Goal: Task Accomplishment & Management: Use online tool/utility

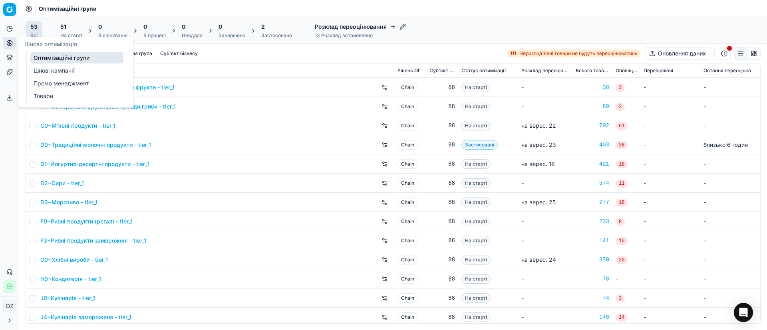
click at [7, 45] on icon at bounding box center [9, 43] width 6 height 6
click at [71, 61] on link "Оптимізаційні групи" at bounding box center [76, 57] width 93 height 11
click at [75, 59] on link "Оптимізаційні групи" at bounding box center [76, 57] width 93 height 11
click at [76, 59] on link "Оптимізаційні групи" at bounding box center [76, 57] width 93 height 11
click at [46, 59] on link "Оптимізаційні групи" at bounding box center [76, 57] width 93 height 11
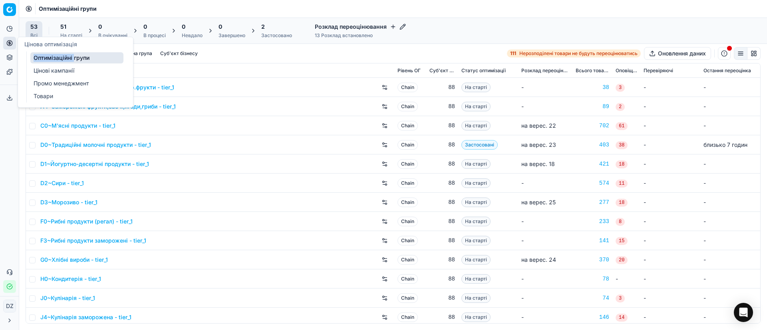
click at [46, 59] on link "Оптимізаційні групи" at bounding box center [76, 57] width 93 height 11
click at [77, 58] on link "Оптимізаційні групи" at bounding box center [76, 57] width 93 height 11
click at [88, 57] on link "Оптимізаційні групи" at bounding box center [76, 57] width 93 height 11
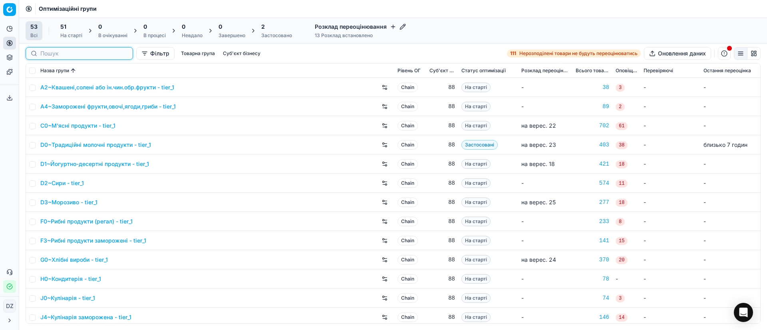
click at [48, 50] on input at bounding box center [83, 54] width 87 height 8
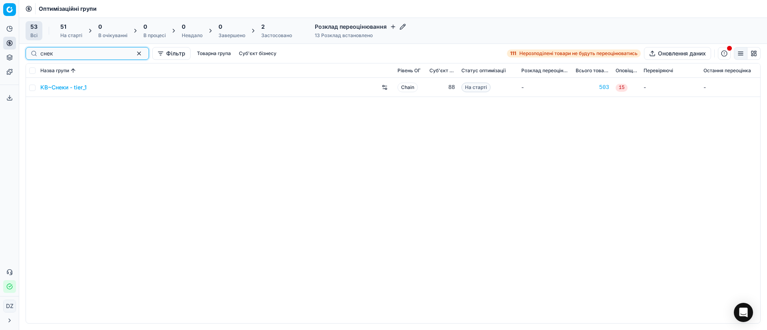
type input "снек"
click at [61, 86] on link "KB~Снеки - tier_1" at bounding box center [63, 87] width 46 height 8
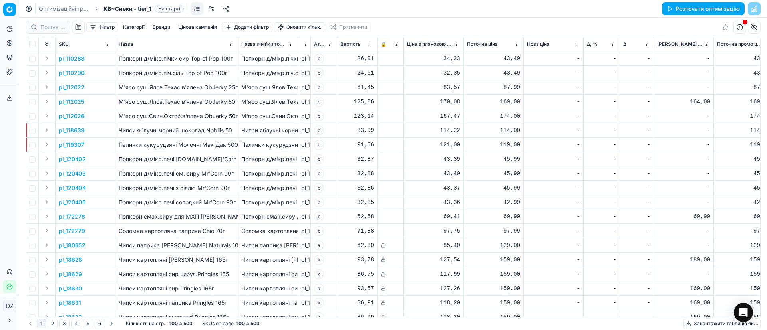
click at [707, 11] on button "Розпочати оптимізацію" at bounding box center [703, 8] width 83 height 13
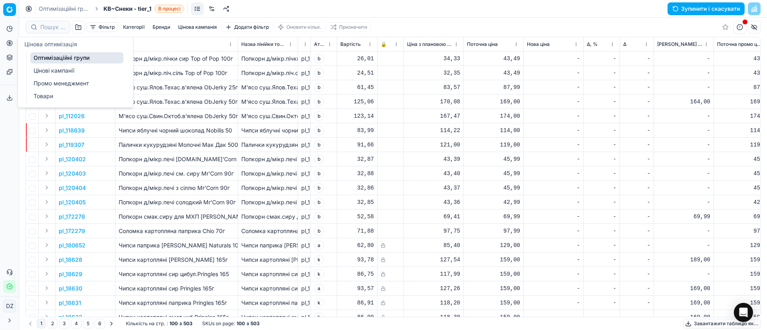
click at [10, 40] on icon at bounding box center [9, 43] width 6 height 6
click at [52, 54] on link "Оптимізаційні групи" at bounding box center [76, 57] width 93 height 11
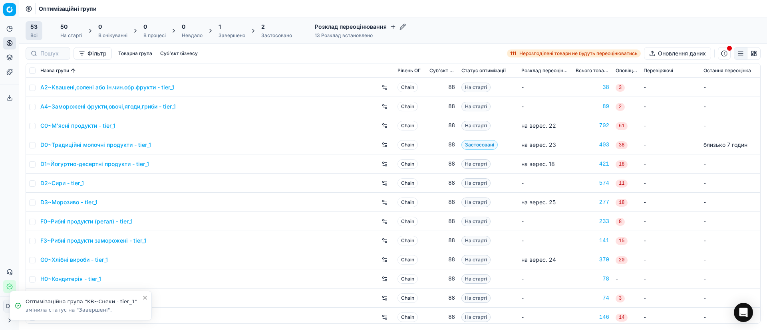
click at [226, 30] on div "1" at bounding box center [231, 27] width 27 height 8
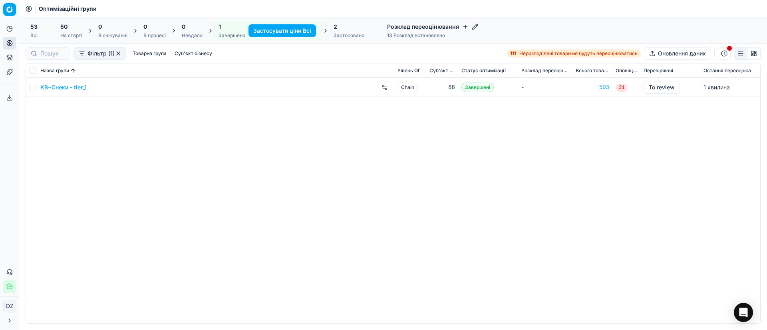
click at [73, 85] on link "KB~Снеки - tier_1" at bounding box center [63, 87] width 46 height 8
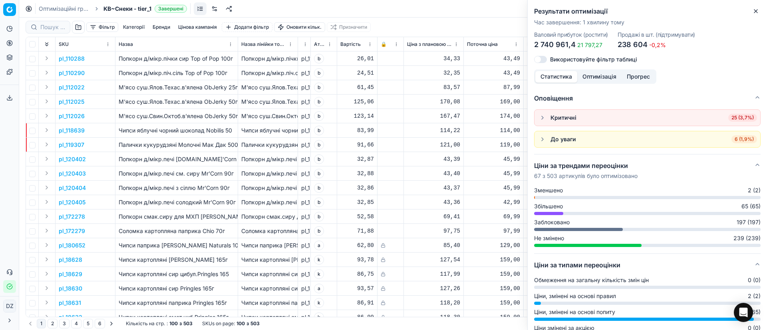
click at [756, 9] on icon "button" at bounding box center [755, 11] width 6 height 6
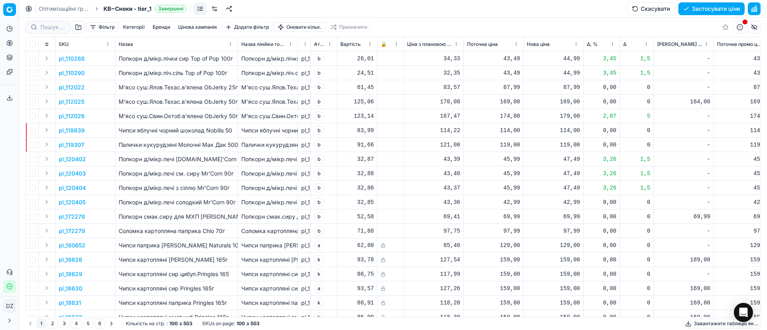
click at [209, 29] on button "Цінова кампанія" at bounding box center [197, 27] width 45 height 10
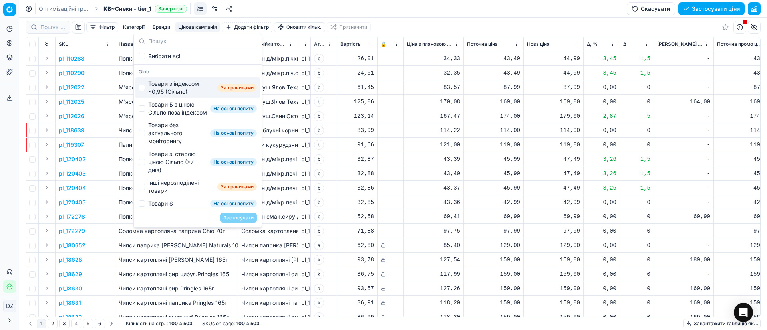
click at [171, 87] on div "Товари з індексом ≤0,95 (Сільпо)" at bounding box center [181, 88] width 66 height 16
checkbox input "true"
click at [169, 106] on div "Товари Б з ціною Сільпо поза індексом" at bounding box center [177, 109] width 59 height 16
checkbox input "true"
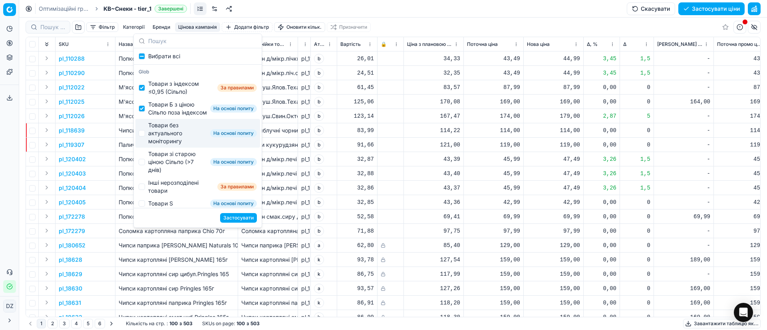
click at [168, 135] on div "Товари без актуального моніторингу" at bounding box center [177, 133] width 59 height 24
checkbox input "true"
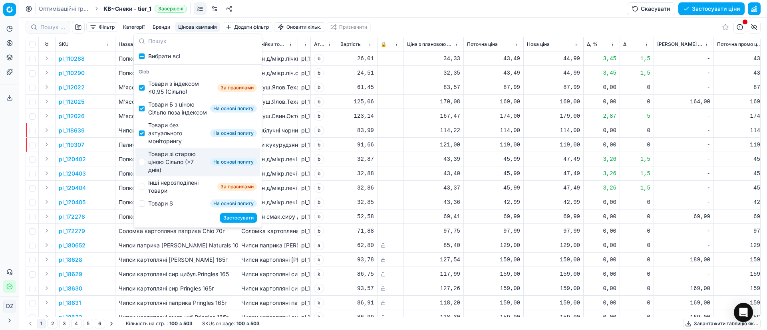
drag, startPoint x: 166, startPoint y: 161, endPoint x: 166, endPoint y: 180, distance: 18.8
click at [166, 162] on div "Товари зі старою ціною Сільпо (>7 днів)" at bounding box center [177, 162] width 59 height 24
checkbox input "true"
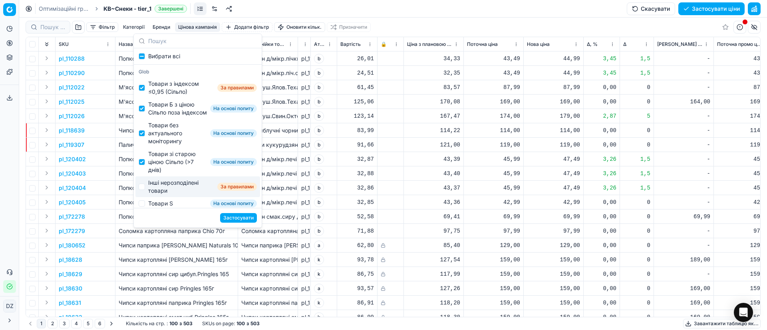
click at [166, 186] on div "Інші нерозподілені товари За правилами" at bounding box center [197, 186] width 125 height 21
checkbox input "true"
click at [245, 218] on button "Застосувати" at bounding box center [238, 218] width 37 height 10
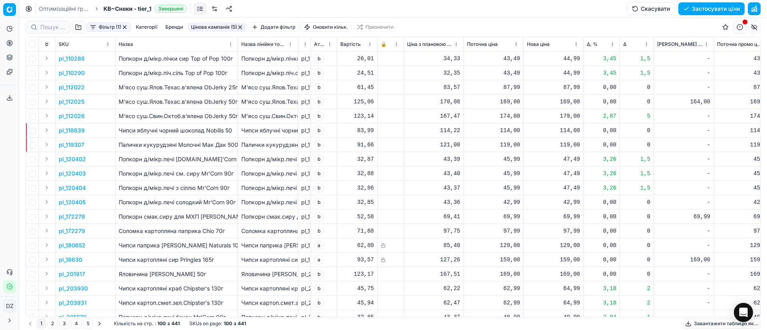
click at [590, 42] on span "Δ, %" at bounding box center [591, 44] width 11 height 6
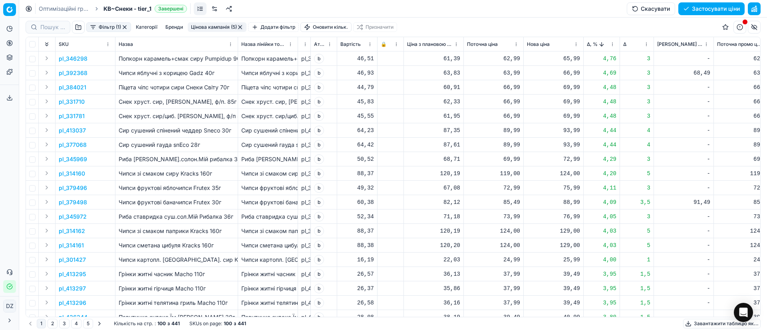
click at [67, 72] on p "pl_392368" at bounding box center [73, 73] width 29 height 8
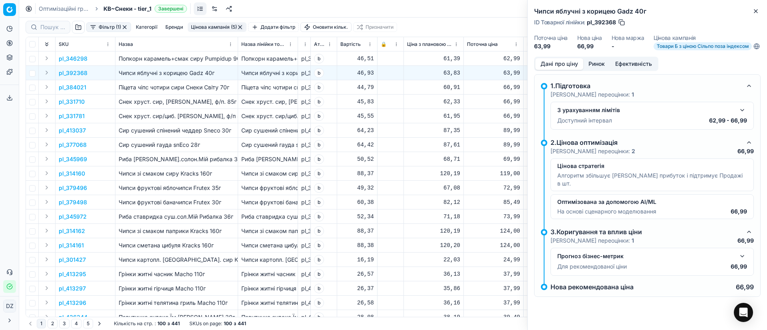
click at [593, 70] on button "Ринок" at bounding box center [596, 64] width 27 height 12
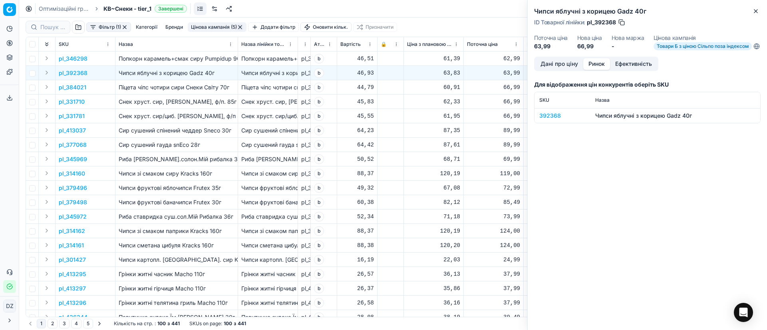
click at [557, 120] on div "392368" at bounding box center [562, 116] width 46 height 8
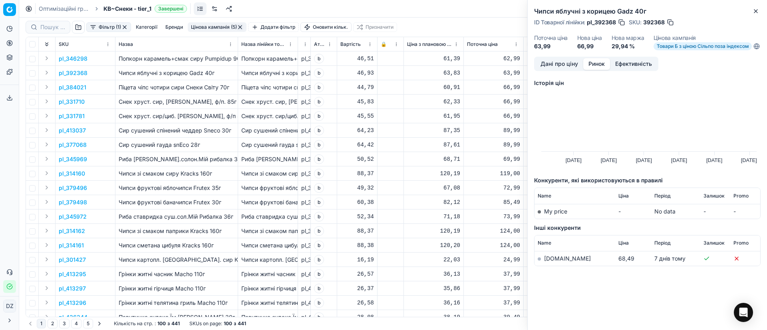
click at [557, 262] on link "[DOMAIN_NAME]" at bounding box center [567, 258] width 47 height 7
click at [755, 11] on icon "button" at bounding box center [755, 11] width 3 height 3
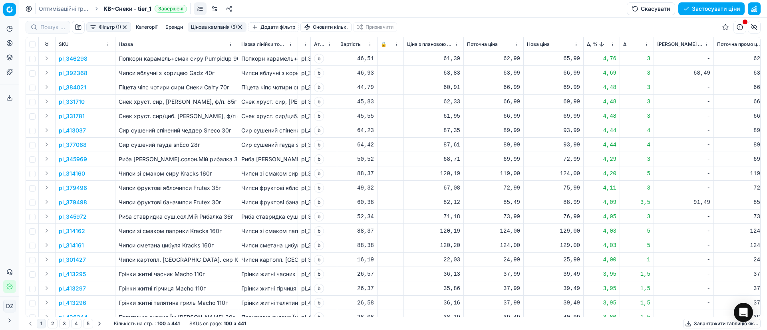
click at [569, 73] on div "66,99" at bounding box center [553, 73] width 53 height 8
click at [681, 115] on div "-" at bounding box center [683, 116] width 53 height 8
click at [73, 200] on p "pl_379498" at bounding box center [73, 202] width 28 height 8
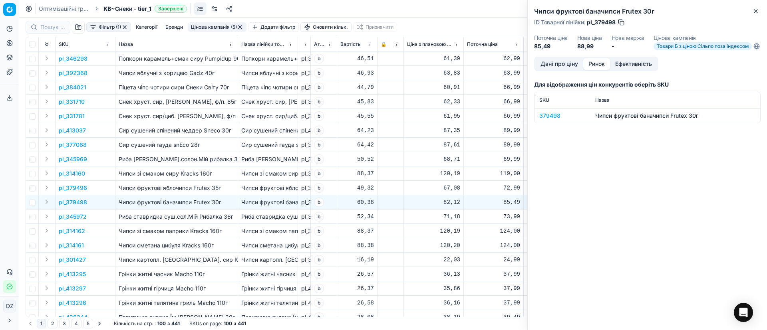
click at [599, 70] on button "Ринок" at bounding box center [596, 64] width 27 height 12
click at [551, 120] on div "379498" at bounding box center [562, 116] width 46 height 8
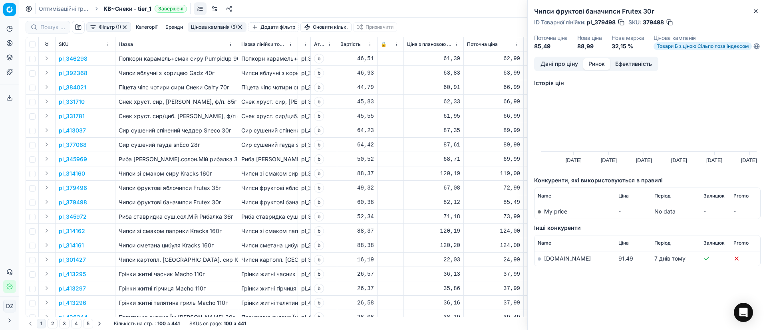
click at [555, 266] on td "[DOMAIN_NAME]" at bounding box center [574, 259] width 81 height 15
click at [554, 262] on link "[DOMAIN_NAME]" at bounding box center [567, 258] width 47 height 7
click at [755, 12] on icon "button" at bounding box center [755, 11] width 3 height 3
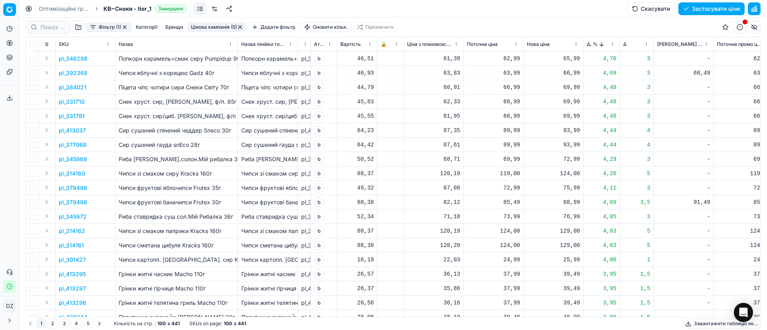
click at [569, 202] on div "88,99" at bounding box center [553, 202] width 53 height 8
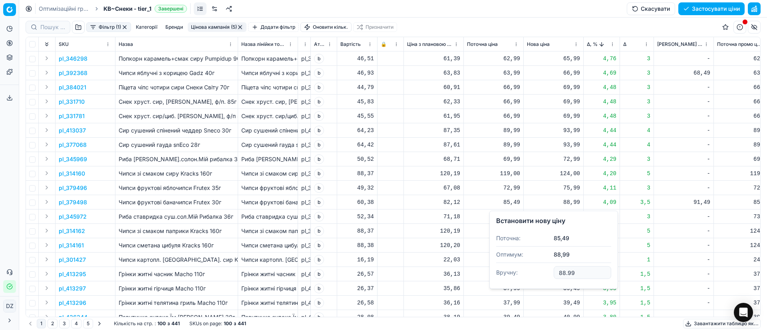
drag, startPoint x: 586, startPoint y: 273, endPoint x: 543, endPoint y: 268, distance: 43.7
click at [543, 268] on dl "Поточна: 85,49 Оптимум: 88,99 Вручну: 88.99" at bounding box center [553, 256] width 115 height 52
type input "99"
type input "99.9"
type input "99"
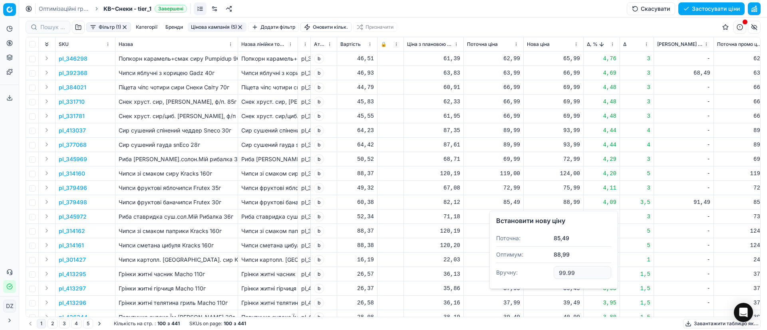
type input "99.99"
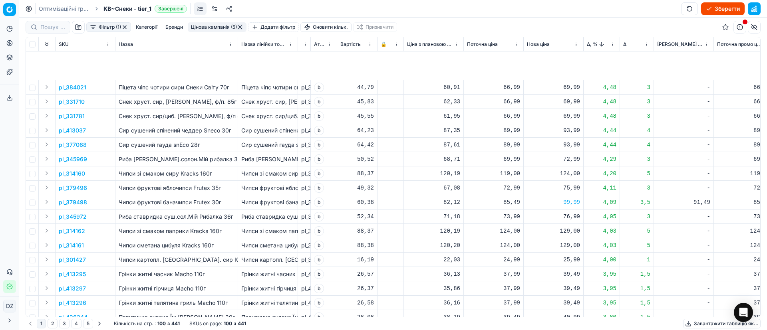
scroll to position [120, 0]
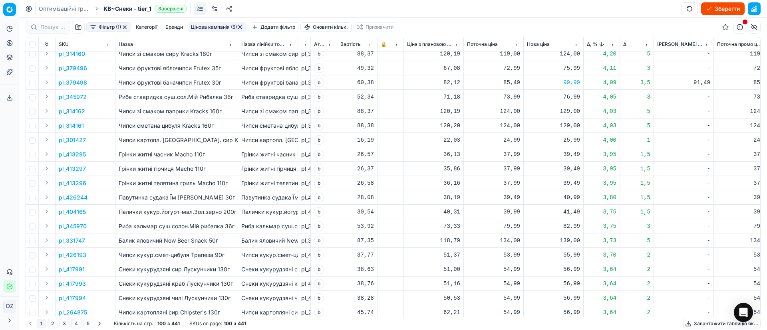
click at [572, 81] on div "99,99" at bounding box center [553, 83] width 53 height 8
drag, startPoint x: 574, startPoint y: 151, endPoint x: 509, endPoint y: 151, distance: 65.5
click at [509, 151] on dl "Поточна: 85,49 Оптимум: 88,99 Вручну: 99.99" at bounding box center [553, 137] width 115 height 52
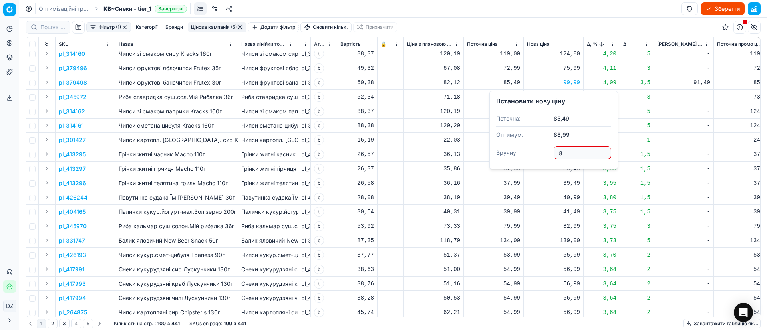
type input "89"
type input "89.99"
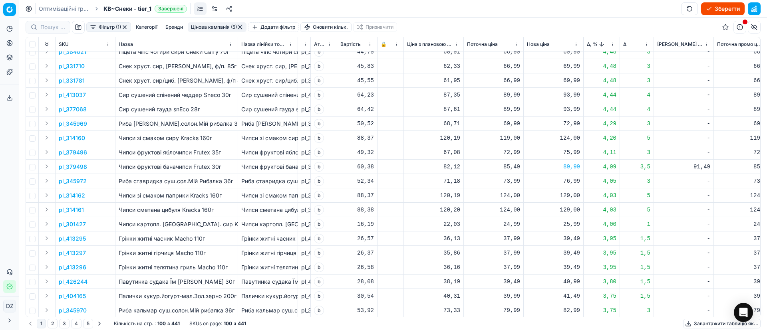
scroll to position [0, 0]
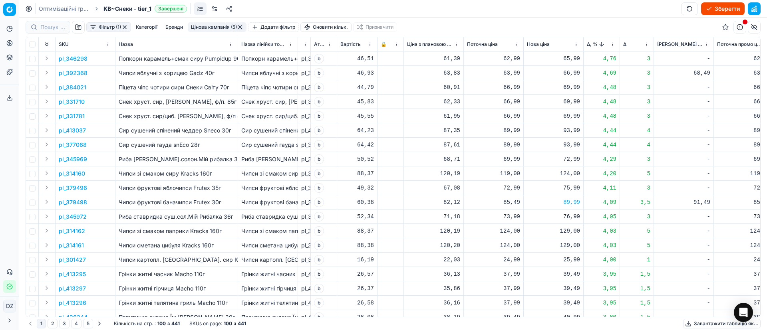
click at [590, 45] on span "Δ, %" at bounding box center [591, 44] width 11 height 6
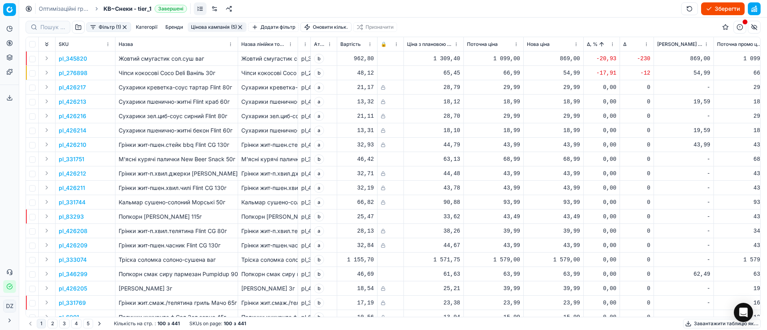
click at [567, 58] on div "869,00" at bounding box center [553, 59] width 53 height 8
drag, startPoint x: 587, startPoint y: 131, endPoint x: 549, endPoint y: 128, distance: 38.5
click at [549, 128] on dl "Поточна: 1 099,00 Оптимум: 869,00 Вручну: 869.00" at bounding box center [553, 113] width 115 height 52
type input "999.00"
click at [81, 58] on p "pl_345820" at bounding box center [73, 59] width 28 height 8
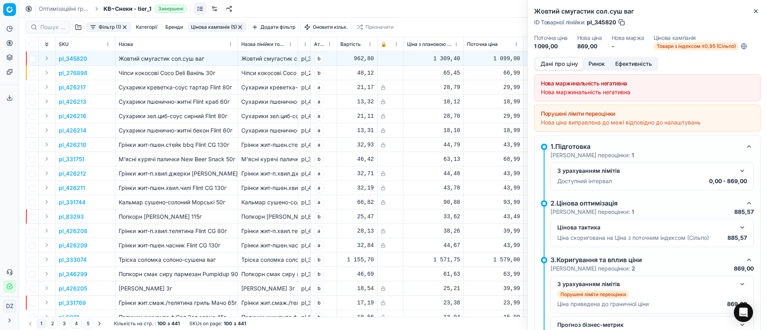
click at [596, 65] on button "Ринок" at bounding box center [596, 64] width 27 height 12
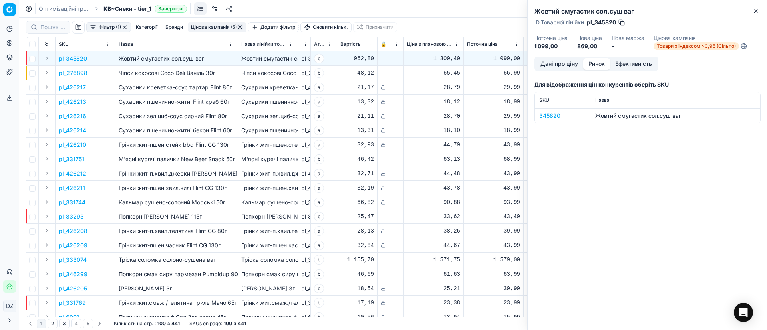
click at [555, 117] on div "345820" at bounding box center [562, 116] width 46 height 8
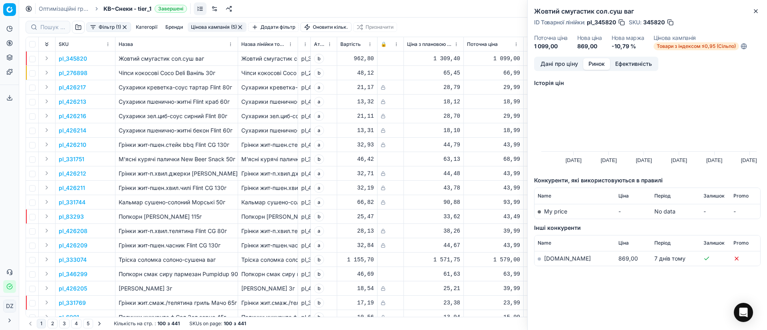
click at [557, 259] on link "[DOMAIN_NAME]" at bounding box center [567, 258] width 47 height 7
click at [757, 12] on icon "button" at bounding box center [755, 11] width 6 height 6
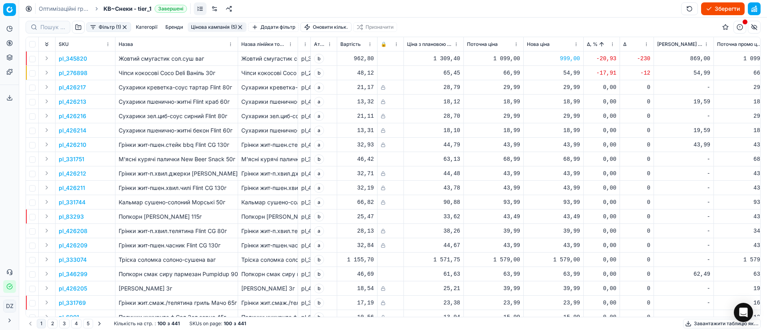
click at [572, 59] on div "999,00" at bounding box center [553, 59] width 53 height 8
drag, startPoint x: 590, startPoint y: 127, endPoint x: 528, endPoint y: 130, distance: 61.9
click at [529, 129] on dl "Поточна: 1 099,00 Оптимум: 869,00 Вручну: 999.00" at bounding box center [553, 113] width 115 height 52
type input "1049.00"
click at [76, 71] on p "pl_276898" at bounding box center [73, 73] width 29 height 8
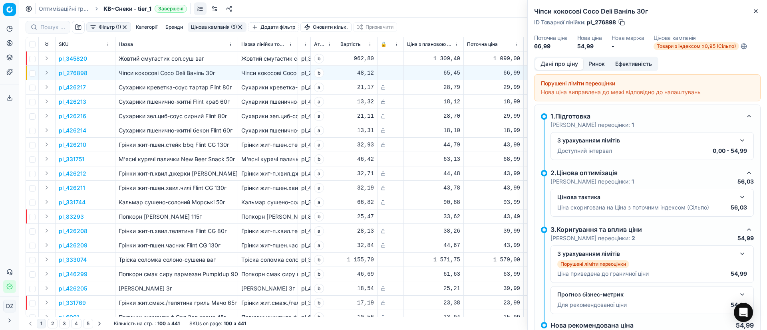
click at [600, 63] on button "Ринок" at bounding box center [596, 64] width 27 height 12
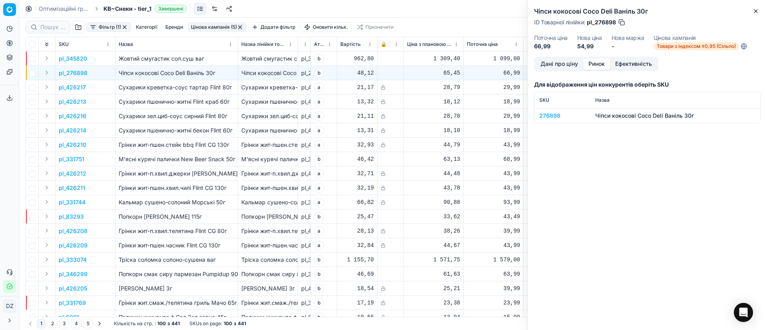
click at [557, 118] on div "276898" at bounding box center [562, 116] width 46 height 8
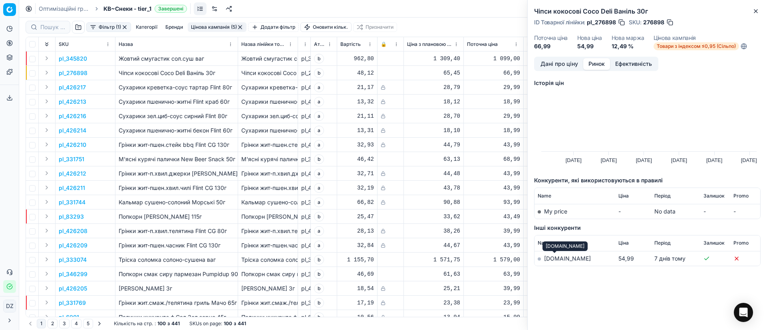
click at [557, 260] on link "[DOMAIN_NAME]" at bounding box center [567, 258] width 47 height 7
click at [757, 5] on div "Чiпси кокосовi Coco Deli Ваніль 30г ID Товарної лінійки : pl_276898 SKU : 27689…" at bounding box center [646, 28] width 239 height 57
click at [757, 9] on icon "button" at bounding box center [755, 11] width 6 height 6
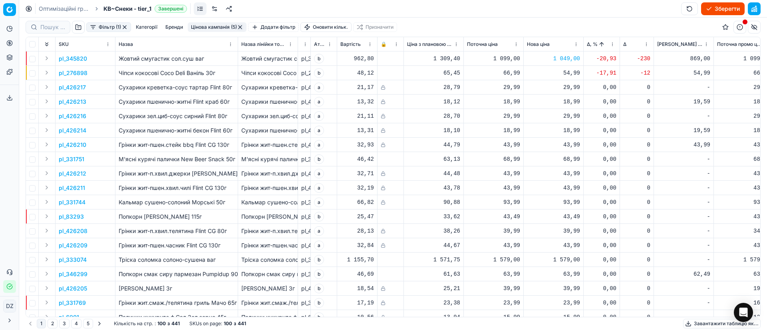
click at [570, 73] on div "54,99" at bounding box center [553, 73] width 53 height 8
drag, startPoint x: 588, startPoint y: 145, endPoint x: 545, endPoint y: 148, distance: 42.8
click at [547, 147] on dl "Поточна: 66,99 Оптимум: 54,99 Вручну: 54.99" at bounding box center [553, 127] width 115 height 52
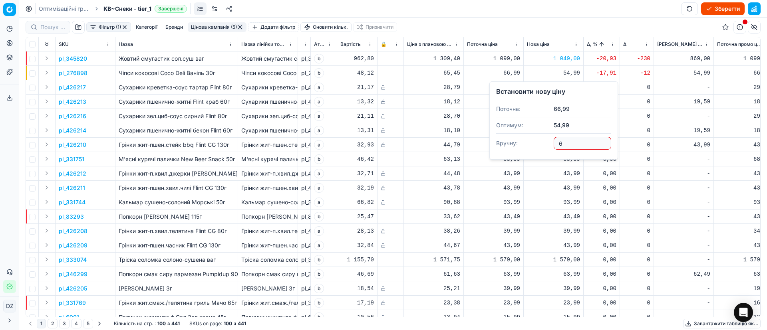
type input "64"
type input "64.49"
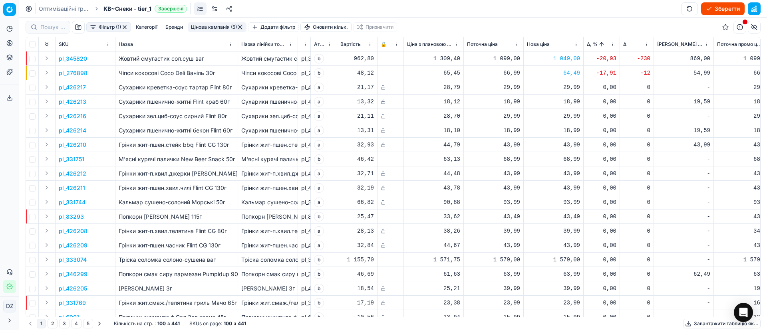
click at [69, 71] on p "pl_276898" at bounding box center [73, 73] width 29 height 8
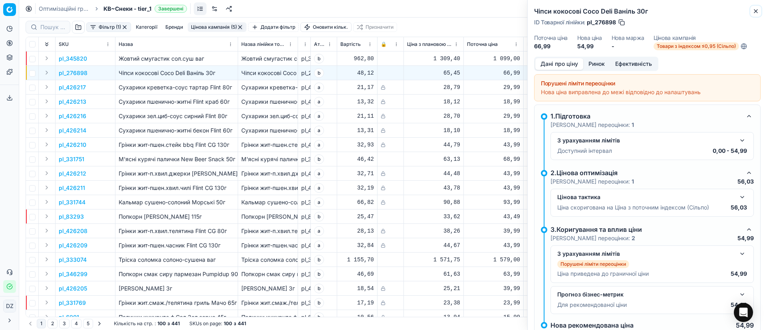
click at [757, 12] on icon "button" at bounding box center [755, 11] width 6 height 6
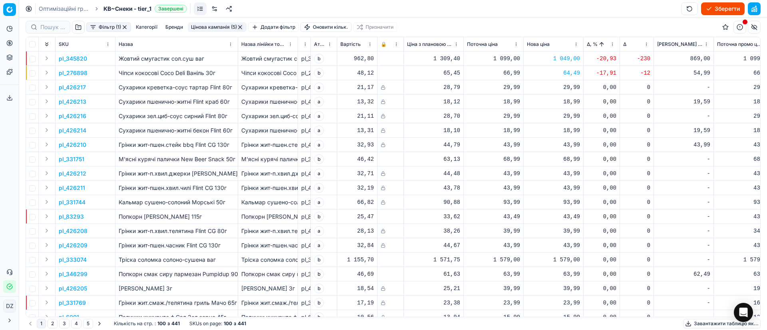
click at [243, 27] on button "button" at bounding box center [240, 27] width 6 height 6
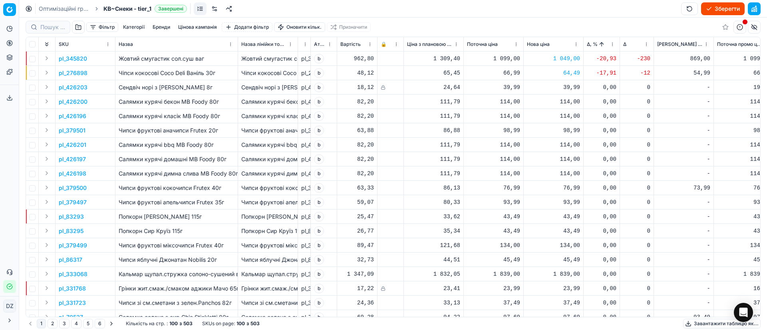
click at [719, 12] on button "Зберегти" at bounding box center [723, 8] width 44 height 13
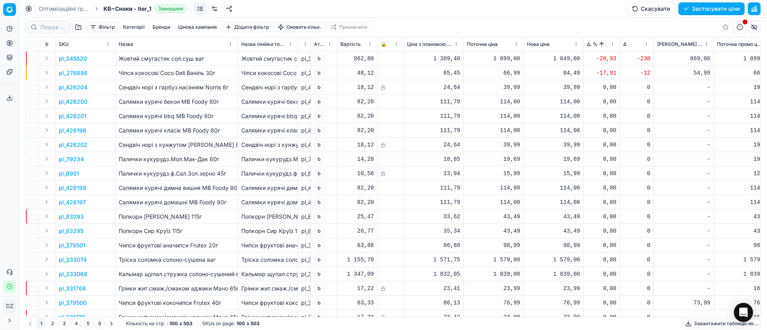
click at [705, 4] on div "Оптимізаційні групи KB~Снеки - tier_1 Завершені Скасувати Застосувати ціни" at bounding box center [392, 9] width 747 height 18
click at [709, 8] on button "Застосувати ціни" at bounding box center [711, 8] width 66 height 13
click at [698, 11] on button "Завантажити звіт" at bounding box center [710, 8] width 67 height 13
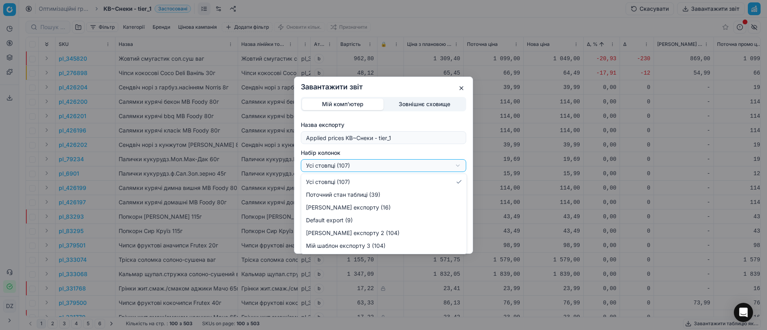
click at [428, 168] on div "Завантажити звіт Мій комп'ютер Зовнішнє сховище Назва експорту Applied prices K…" at bounding box center [383, 165] width 767 height 330
select select "custom"
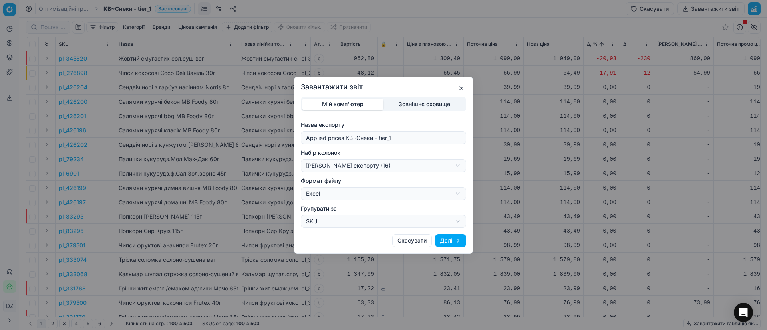
click at [461, 241] on button "Далі" at bounding box center [450, 240] width 31 height 13
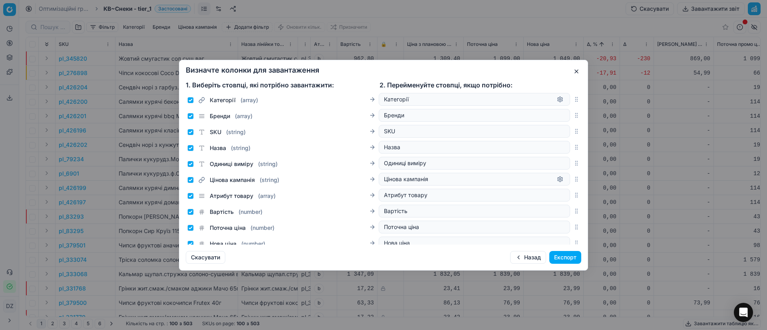
click at [557, 256] on button "Експорт" at bounding box center [565, 257] width 32 height 13
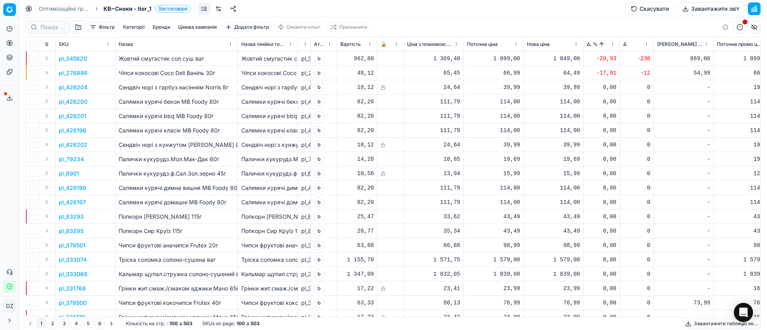
click at [694, 12] on button "Завантажити звіт" at bounding box center [710, 8] width 67 height 13
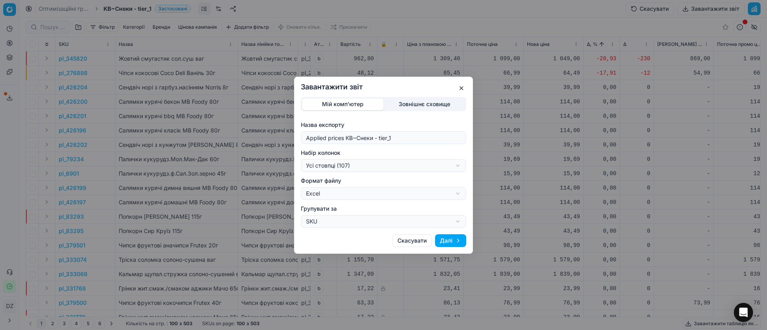
click at [460, 87] on button "button" at bounding box center [461, 88] width 10 height 10
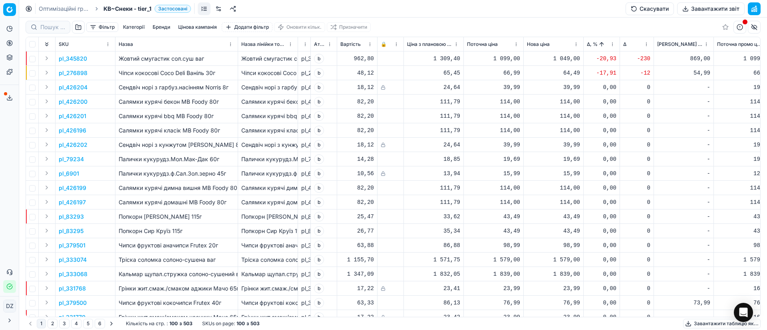
click at [10, 99] on icon at bounding box center [9, 98] width 6 height 6
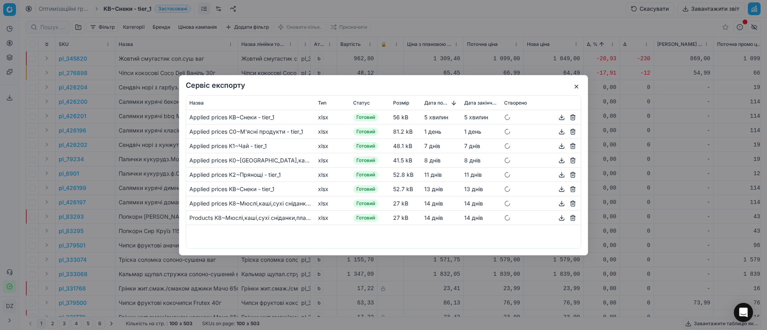
click at [559, 118] on button "button" at bounding box center [562, 117] width 10 height 10
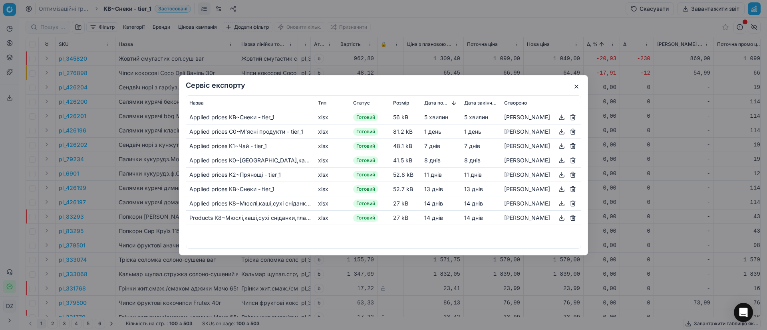
click at [576, 85] on button "button" at bounding box center [576, 87] width 10 height 10
